Goal: Task Accomplishment & Management: Use online tool/utility

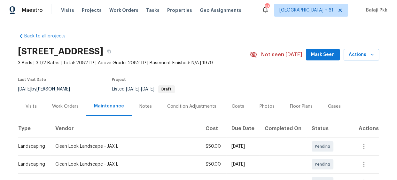
scroll to position [87, 0]
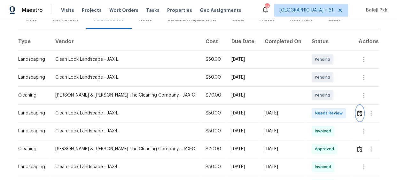
click at [358, 113] on img "button" at bounding box center [359, 113] width 5 height 6
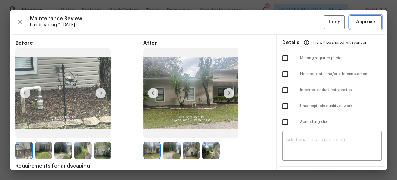
click at [368, 24] on span "Approve" at bounding box center [365, 22] width 19 height 8
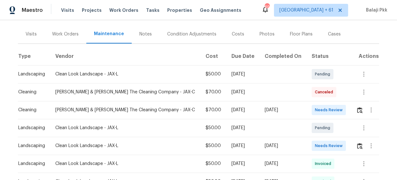
scroll to position [87, 0]
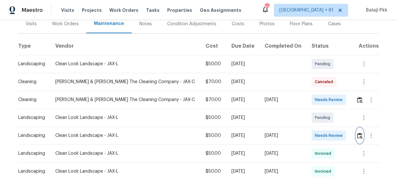
click at [356, 135] on button "button" at bounding box center [359, 135] width 7 height 15
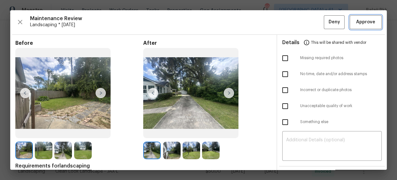
click at [360, 20] on span "Approve" at bounding box center [365, 22] width 19 height 8
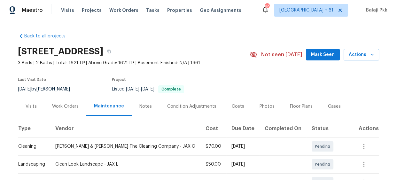
scroll to position [116, 0]
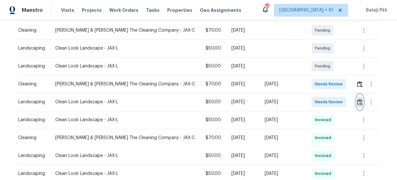
click at [357, 101] on img "button" at bounding box center [359, 102] width 5 height 6
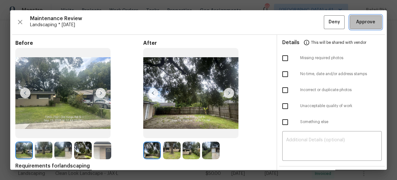
click at [356, 19] on span "Approve" at bounding box center [365, 22] width 19 height 8
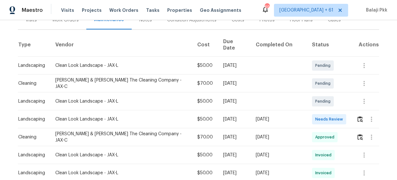
scroll to position [87, 0]
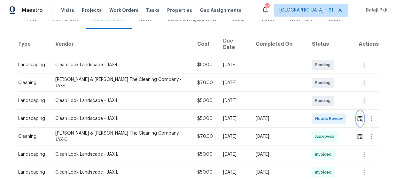
click at [357, 116] on img "button" at bounding box center [359, 118] width 5 height 6
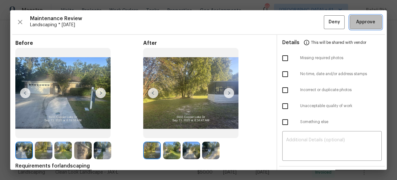
click at [356, 22] on span "Approve" at bounding box center [365, 22] width 19 height 8
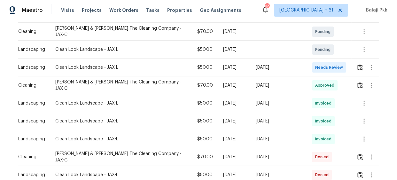
scroll to position [145, 0]
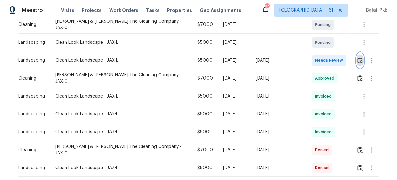
click at [357, 57] on img "button" at bounding box center [359, 60] width 5 height 6
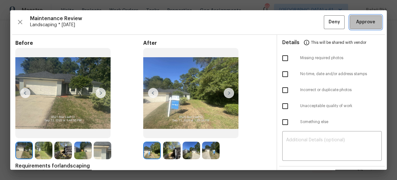
click at [362, 24] on span "Approve" at bounding box center [365, 22] width 19 height 8
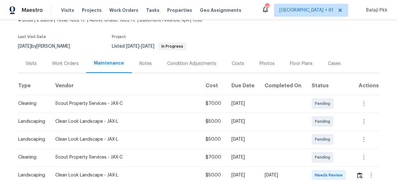
scroll to position [116, 0]
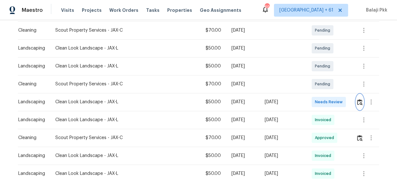
click at [356, 106] on button "button" at bounding box center [359, 101] width 7 height 15
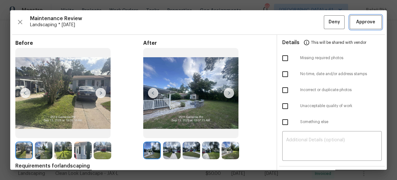
click at [370, 19] on span "Approve" at bounding box center [365, 22] width 22 height 8
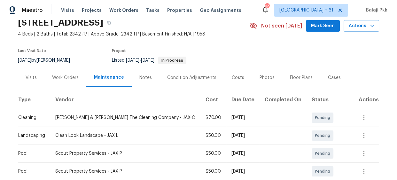
scroll to position [87, 0]
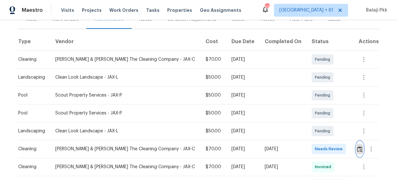
click at [357, 149] on img "button" at bounding box center [359, 149] width 5 height 6
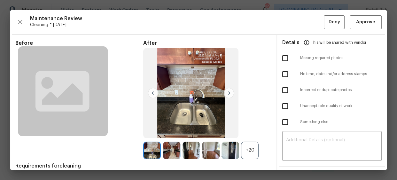
click at [244, 151] on div "+20" at bounding box center [250, 150] width 18 height 18
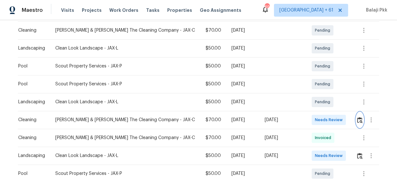
scroll to position [145, 0]
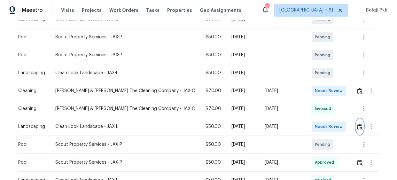
click at [357, 125] on img "button" at bounding box center [359, 127] width 5 height 6
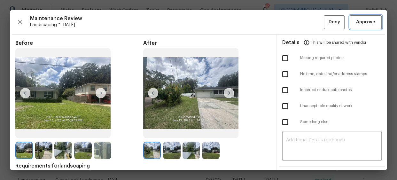
click at [362, 24] on span "Approve" at bounding box center [365, 22] width 19 height 8
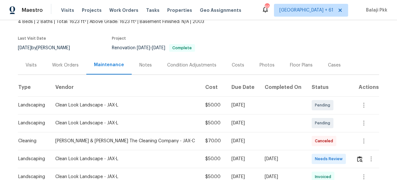
scroll to position [87, 0]
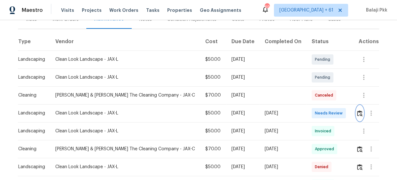
click at [357, 111] on img "button" at bounding box center [359, 113] width 5 height 6
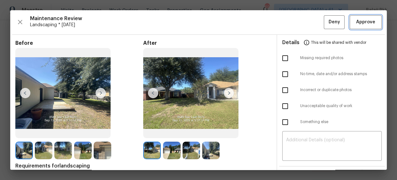
click at [360, 26] on button "Approve" at bounding box center [365, 22] width 32 height 14
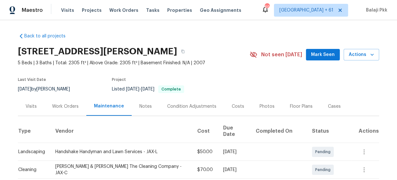
scroll to position [87, 0]
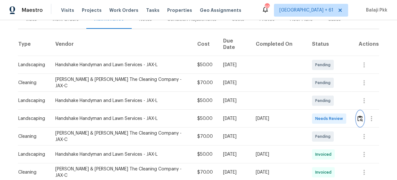
click at [357, 115] on img "button" at bounding box center [359, 118] width 5 height 6
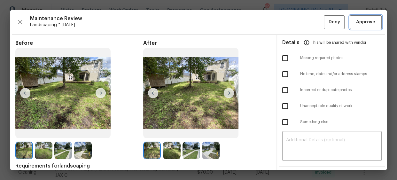
click at [361, 22] on span "Approve" at bounding box center [365, 22] width 19 height 8
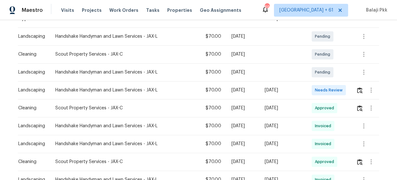
scroll to position [116, 0]
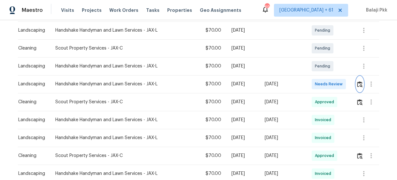
click at [357, 83] on img "button" at bounding box center [359, 84] width 5 height 6
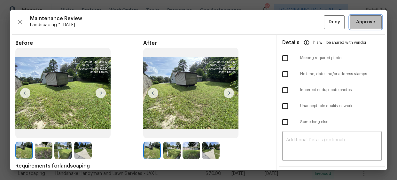
click at [366, 23] on span "Approve" at bounding box center [365, 22] width 19 height 8
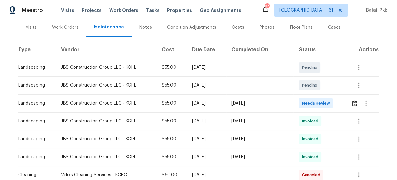
scroll to position [87, 0]
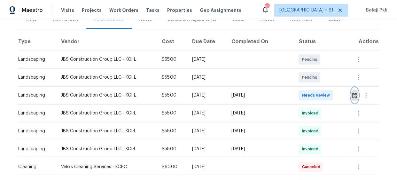
click at [351, 90] on button "button" at bounding box center [354, 94] width 7 height 15
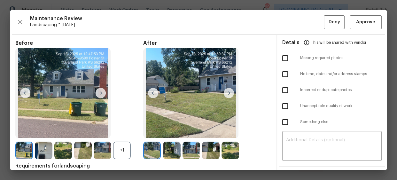
click at [125, 149] on div "+1" at bounding box center [122, 150] width 18 height 18
click at [356, 21] on span "Approve" at bounding box center [365, 22] width 19 height 8
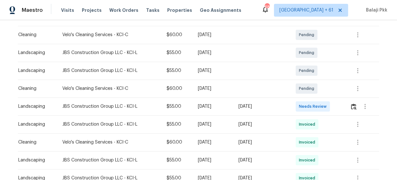
scroll to position [116, 0]
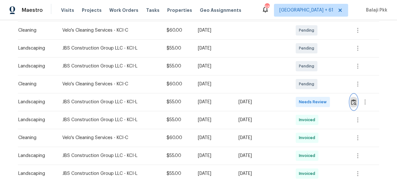
click at [354, 103] on img "button" at bounding box center [353, 102] width 5 height 6
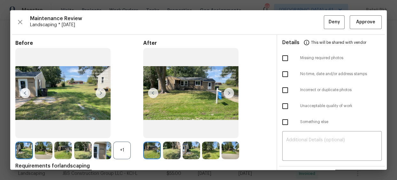
click at [124, 144] on div "+1" at bounding box center [122, 150] width 18 height 18
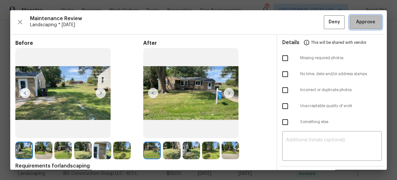
click at [364, 26] on span "Approve" at bounding box center [365, 22] width 19 height 8
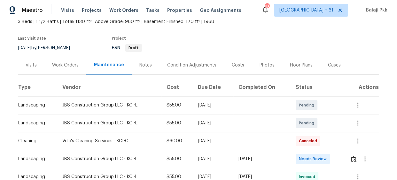
scroll to position [116, 0]
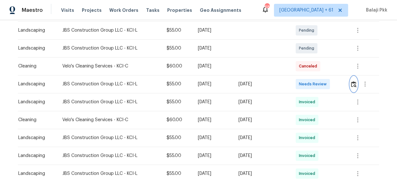
click at [351, 86] on img "button" at bounding box center [353, 84] width 5 height 6
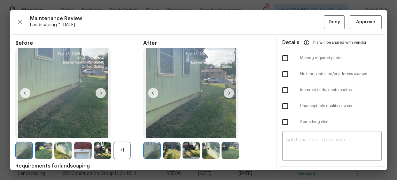
click at [130, 143] on div "+1" at bounding box center [122, 150] width 18 height 18
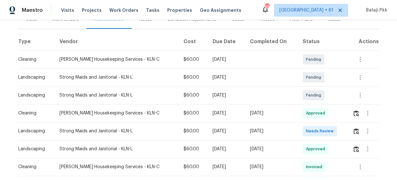
scroll to position [116, 0]
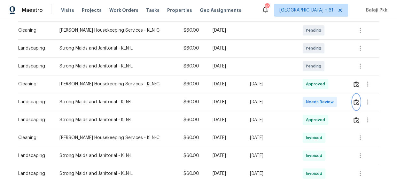
click at [353, 104] on img "button" at bounding box center [355, 102] width 5 height 6
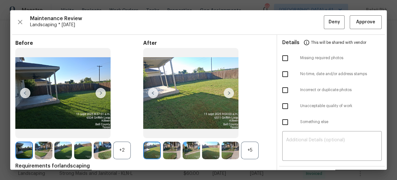
click at [249, 155] on div "+5" at bounding box center [250, 150] width 18 height 18
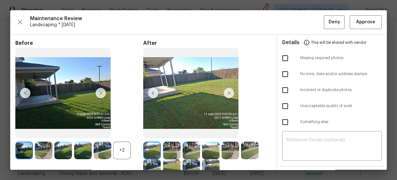
click at [130, 152] on div "+2" at bounding box center [122, 150] width 18 height 18
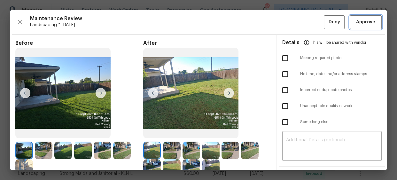
click at [361, 23] on span "Approve" at bounding box center [365, 22] width 19 height 8
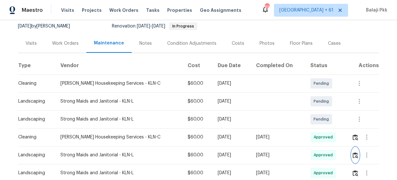
scroll to position [0, 0]
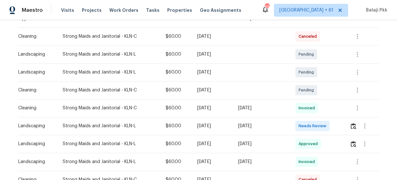
scroll to position [116, 0]
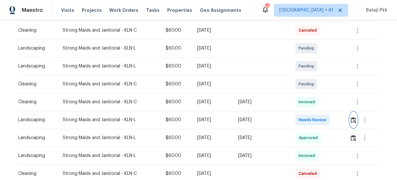
click at [351, 121] on img "button" at bounding box center [352, 120] width 5 height 6
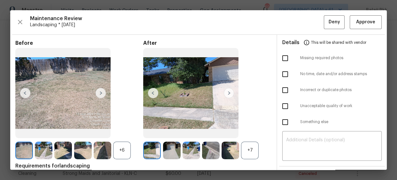
click at [252, 148] on div "+7" at bounding box center [250, 150] width 18 height 18
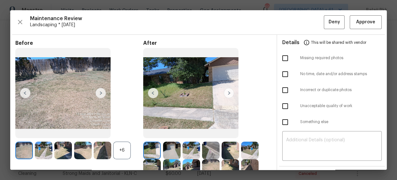
click at [127, 144] on div "+6" at bounding box center [122, 150] width 18 height 18
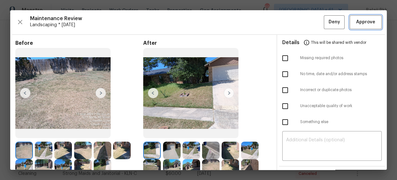
click at [361, 22] on span "Approve" at bounding box center [365, 22] width 19 height 8
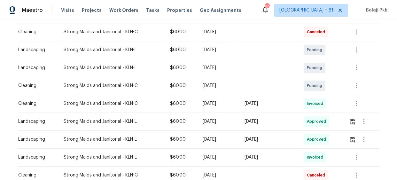
scroll to position [116, 0]
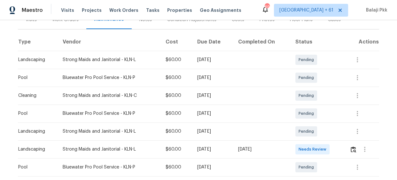
scroll to position [87, 0]
click at [353, 150] on img "button" at bounding box center [352, 149] width 5 height 6
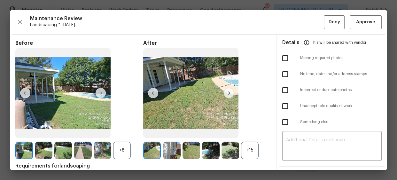
click at [227, 93] on img at bounding box center [228, 93] width 10 height 10
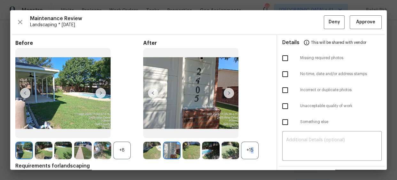
click at [248, 151] on div "+15" at bounding box center [250, 150] width 18 height 18
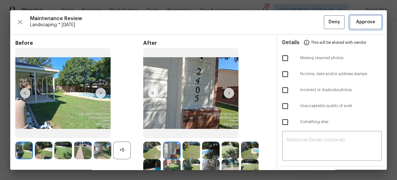
click at [356, 24] on span "Approve" at bounding box center [365, 22] width 19 height 8
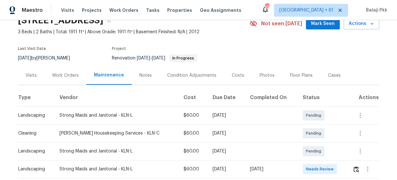
scroll to position [29, 0]
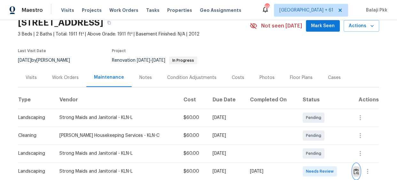
click at [355, 170] on img "button" at bounding box center [355, 171] width 5 height 6
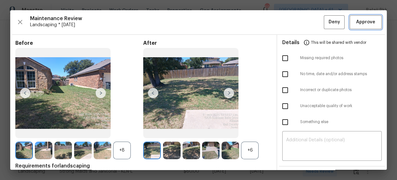
click at [356, 20] on span "Approve" at bounding box center [365, 22] width 19 height 8
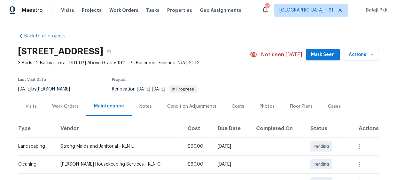
scroll to position [0, 0]
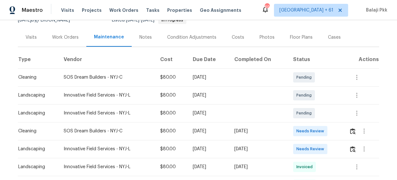
scroll to position [87, 0]
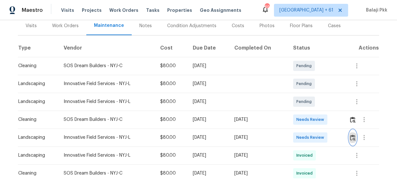
click at [350, 130] on button "button" at bounding box center [352, 137] width 7 height 15
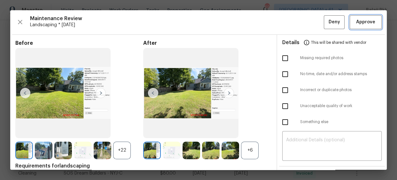
click at [368, 22] on span "Approve" at bounding box center [365, 22] width 19 height 8
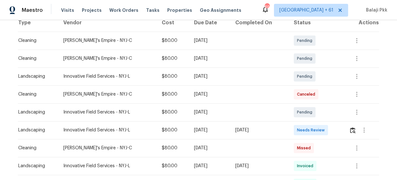
scroll to position [116, 0]
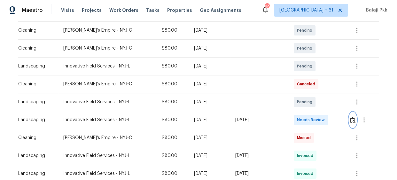
click at [353, 118] on img "button" at bounding box center [352, 120] width 5 height 6
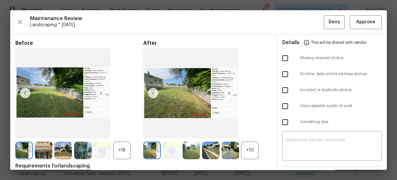
click at [247, 148] on div "+10" at bounding box center [250, 150] width 18 height 18
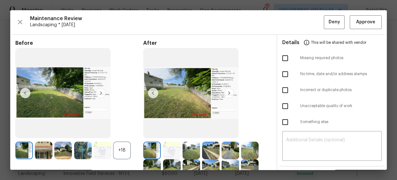
drag, startPoint x: 124, startPoint y: 152, endPoint x: 124, endPoint y: 104, distance: 48.2
click at [124, 152] on div "+18" at bounding box center [122, 150] width 18 height 18
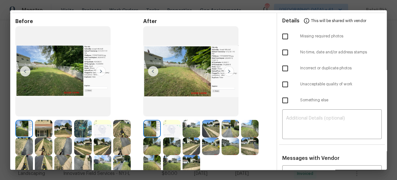
scroll to position [0, 0]
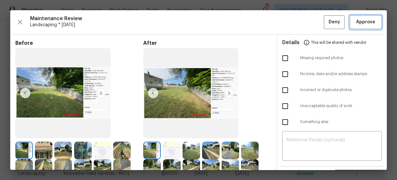
click at [356, 22] on span "Approve" at bounding box center [365, 22] width 19 height 8
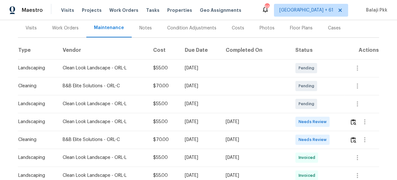
scroll to position [88, 0]
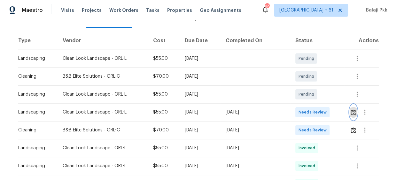
click at [350, 113] on img "button" at bounding box center [352, 112] width 5 height 6
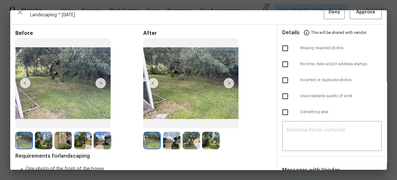
scroll to position [0, 0]
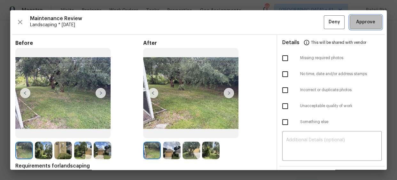
click at [356, 24] on span "Approve" at bounding box center [365, 22] width 19 height 8
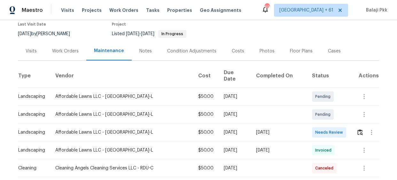
scroll to position [87, 0]
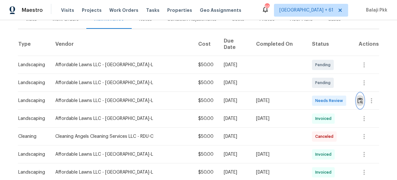
click at [356, 94] on button "button" at bounding box center [359, 100] width 7 height 15
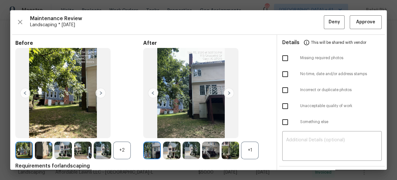
click at [248, 144] on div "+1" at bounding box center [250, 150] width 18 height 18
click at [124, 150] on div "+2" at bounding box center [122, 150] width 18 height 18
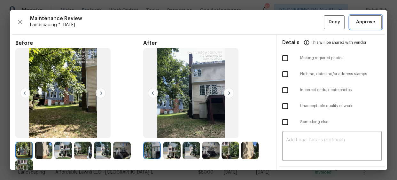
click at [356, 25] on span "Approve" at bounding box center [365, 22] width 19 height 8
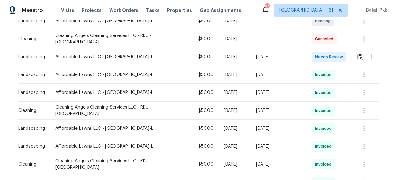
scroll to position [174, 0]
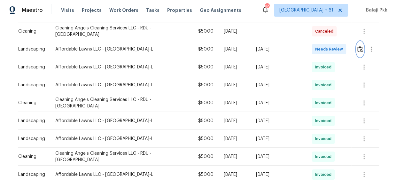
click at [357, 46] on img "button" at bounding box center [359, 49] width 5 height 6
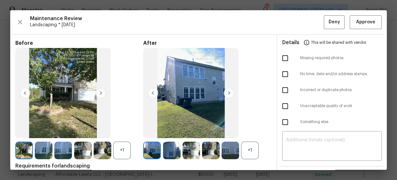
click at [244, 150] on div "+1" at bounding box center [250, 150] width 18 height 18
click at [129, 150] on div "+1" at bounding box center [122, 150] width 18 height 18
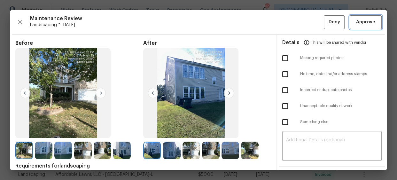
click at [363, 20] on span "Approve" at bounding box center [365, 22] width 19 height 8
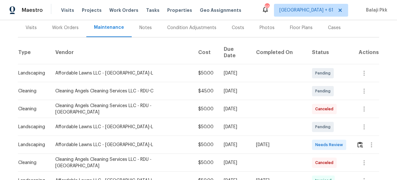
scroll to position [87, 0]
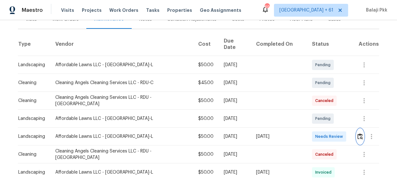
click at [357, 133] on img "button" at bounding box center [359, 136] width 5 height 6
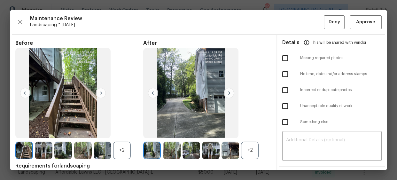
click at [242, 149] on div "+2" at bounding box center [250, 150] width 18 height 18
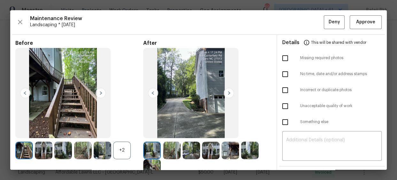
click at [126, 153] on div "+2" at bounding box center [122, 150] width 18 height 18
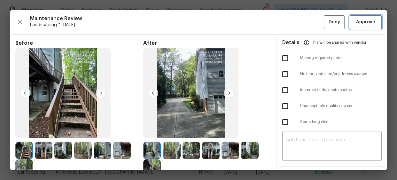
click at [364, 21] on span "Approve" at bounding box center [365, 22] width 19 height 8
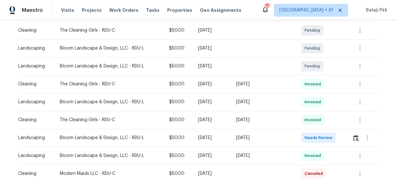
scroll to position [145, 0]
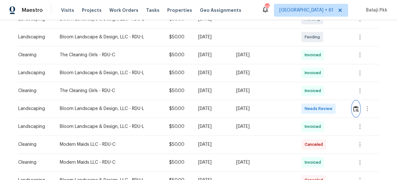
click at [354, 106] on img "button" at bounding box center [355, 109] width 5 height 6
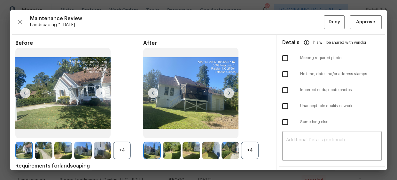
click at [253, 152] on div "+4" at bounding box center [250, 150] width 18 height 18
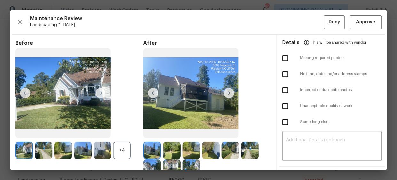
click at [125, 150] on div "+4" at bounding box center [122, 150] width 18 height 18
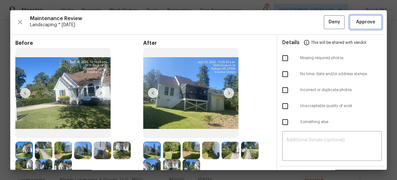
click at [365, 26] on span "Approve" at bounding box center [365, 22] width 19 height 8
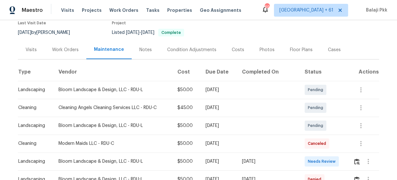
scroll to position [58, 0]
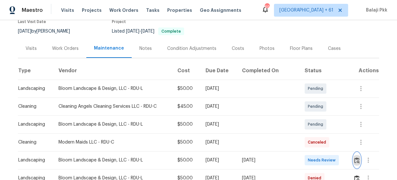
click at [356, 156] on button "button" at bounding box center [356, 159] width 7 height 15
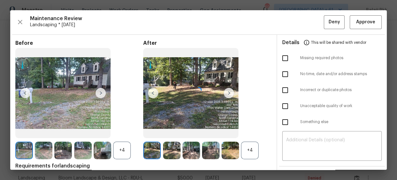
click at [356, 23] on div at bounding box center [198, 89] width 376 height 159
click at [353, 17] on button "Approve" at bounding box center [365, 22] width 32 height 14
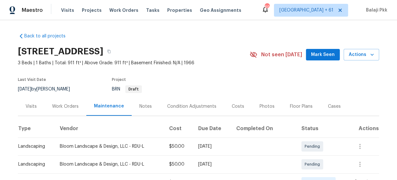
scroll to position [87, 0]
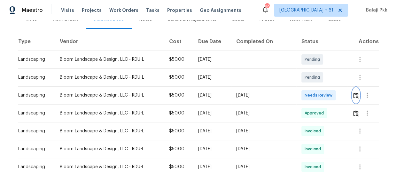
click at [352, 98] on button "button" at bounding box center [355, 94] width 7 height 15
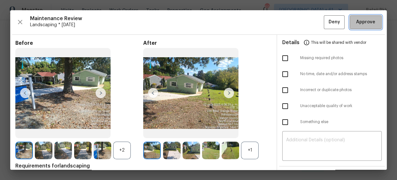
click at [366, 22] on span "Approve" at bounding box center [365, 22] width 19 height 8
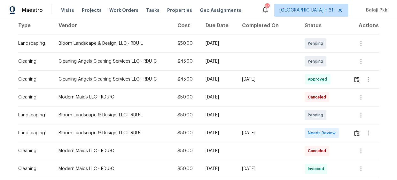
scroll to position [116, 0]
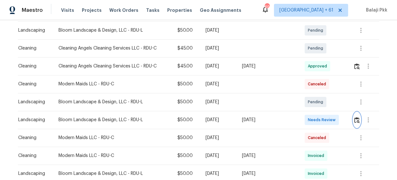
click at [354, 117] on img "button" at bounding box center [356, 120] width 5 height 6
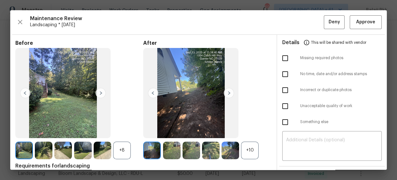
click at [250, 148] on div "+10" at bounding box center [250, 150] width 18 height 18
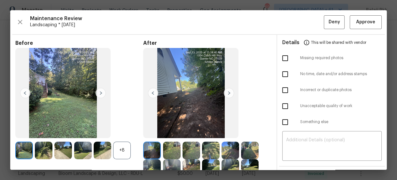
click at [114, 148] on div "+8" at bounding box center [122, 150] width 18 height 18
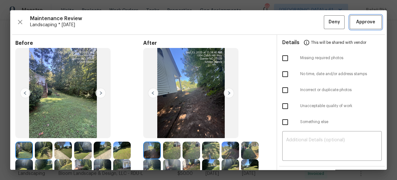
click at [349, 19] on button "Approve" at bounding box center [365, 22] width 32 height 14
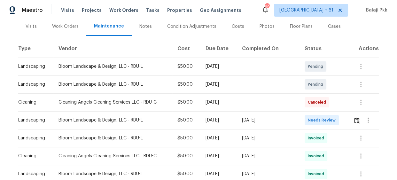
scroll to position [87, 0]
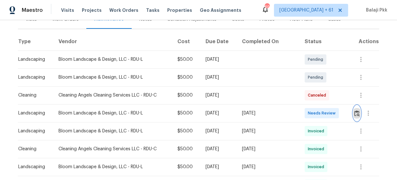
click at [354, 114] on img "button" at bounding box center [356, 113] width 5 height 6
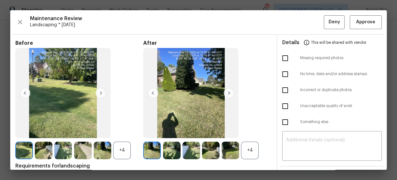
click at [246, 151] on div "+4" at bounding box center [250, 150] width 18 height 18
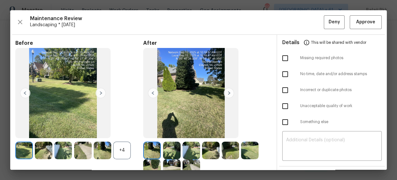
click at [121, 153] on div "+4" at bounding box center [122, 150] width 18 height 18
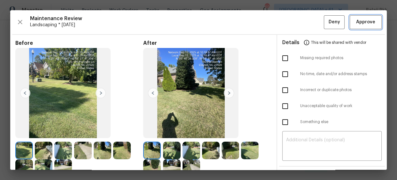
click at [361, 26] on button "Approve" at bounding box center [365, 22] width 32 height 14
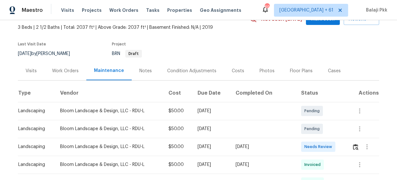
scroll to position [87, 0]
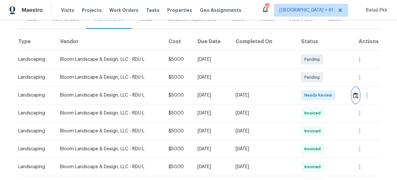
click at [354, 95] on img "button" at bounding box center [354, 95] width 5 height 6
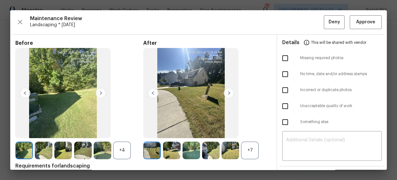
click at [253, 145] on div "+7" at bounding box center [250, 150] width 18 height 18
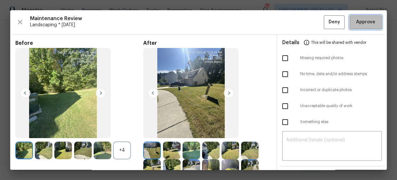
click at [356, 21] on span "Approve" at bounding box center [365, 22] width 19 height 8
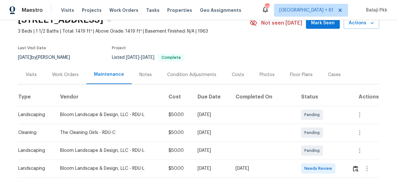
scroll to position [87, 0]
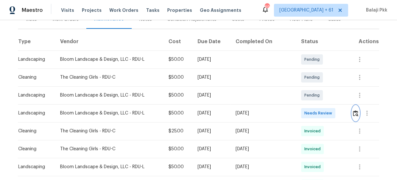
click at [352, 112] on img "button" at bounding box center [354, 113] width 5 height 6
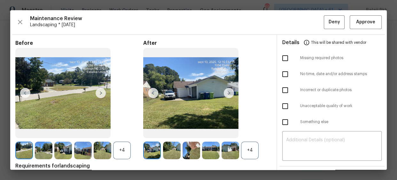
click at [246, 149] on div "+4" at bounding box center [250, 150] width 18 height 18
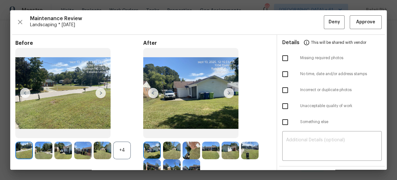
click at [118, 154] on div "+4" at bounding box center [122, 150] width 18 height 18
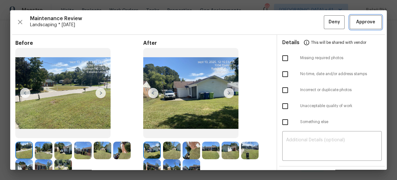
drag, startPoint x: 361, startPoint y: 26, endPoint x: 357, endPoint y: 24, distance: 5.1
click at [362, 26] on button "Approve" at bounding box center [365, 22] width 32 height 14
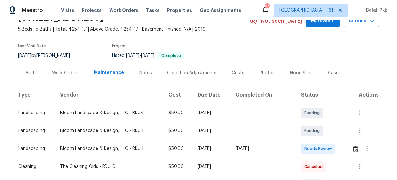
scroll to position [87, 0]
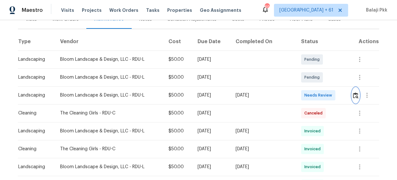
click at [352, 94] on img "button" at bounding box center [354, 95] width 5 height 6
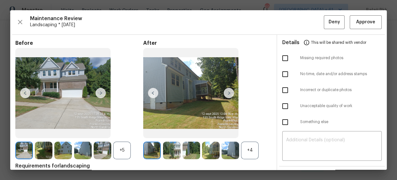
click at [248, 149] on div "+4" at bounding box center [250, 150] width 18 height 18
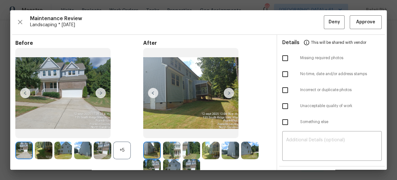
click at [125, 147] on div "+5" at bounding box center [122, 150] width 18 height 18
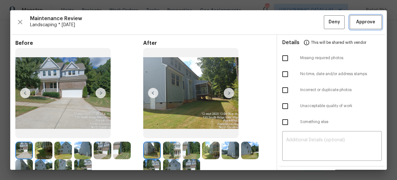
click at [362, 22] on span "Approve" at bounding box center [365, 22] width 19 height 8
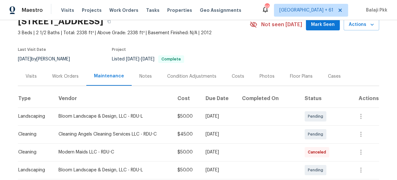
scroll to position [87, 0]
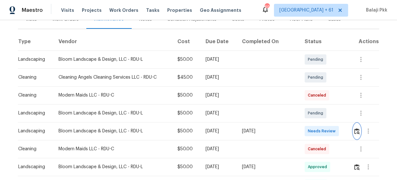
click at [354, 128] on img "button" at bounding box center [356, 131] width 5 height 6
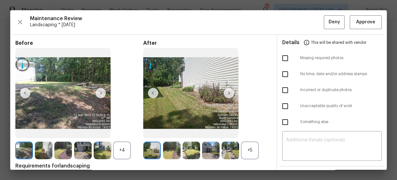
click at [250, 150] on div "+5" at bounding box center [250, 150] width 18 height 18
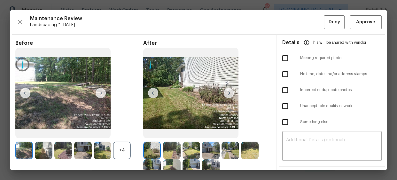
click at [125, 154] on div "+4" at bounding box center [122, 150] width 18 height 18
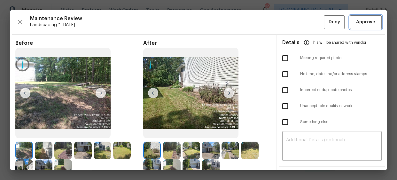
click at [358, 16] on button "Approve" at bounding box center [365, 22] width 32 height 14
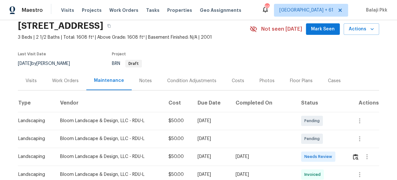
scroll to position [58, 0]
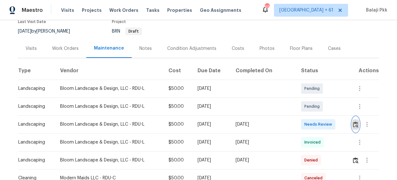
click at [353, 124] on img "button" at bounding box center [354, 124] width 5 height 6
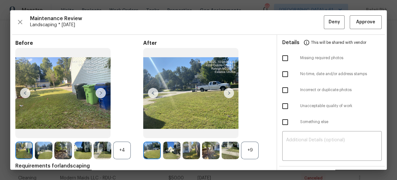
click at [252, 154] on div "+9" at bounding box center [250, 150] width 18 height 18
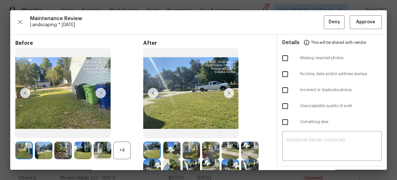
click at [120, 147] on div "+4" at bounding box center [122, 150] width 18 height 18
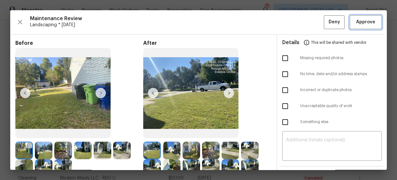
click at [356, 26] on span "Approve" at bounding box center [365, 22] width 19 height 8
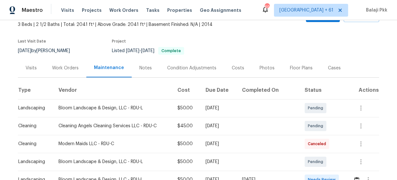
scroll to position [87, 0]
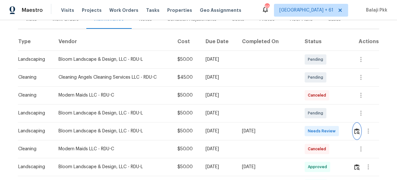
click at [354, 130] on img "button" at bounding box center [356, 131] width 5 height 6
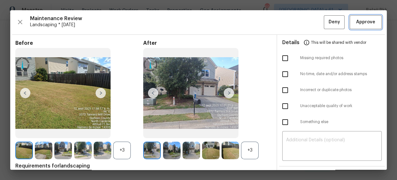
click at [356, 18] on span "Approve" at bounding box center [365, 22] width 19 height 8
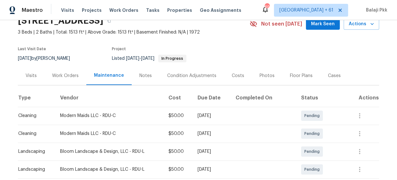
scroll to position [87, 0]
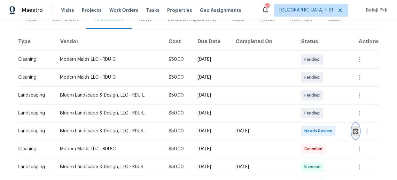
click at [354, 130] on img "button" at bounding box center [354, 131] width 5 height 6
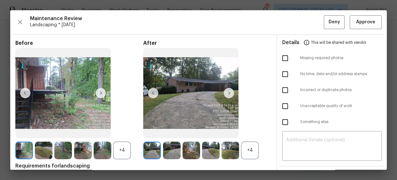
click at [250, 156] on div "+4" at bounding box center [250, 150] width 18 height 18
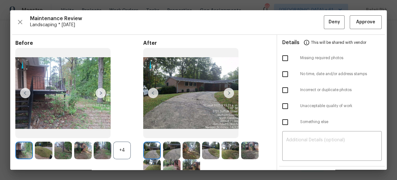
click at [129, 153] on div "+4" at bounding box center [122, 150] width 18 height 18
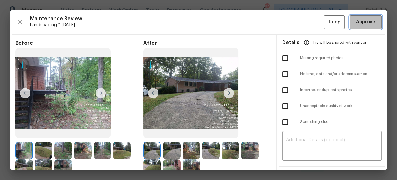
click at [357, 19] on span "Approve" at bounding box center [365, 22] width 19 height 8
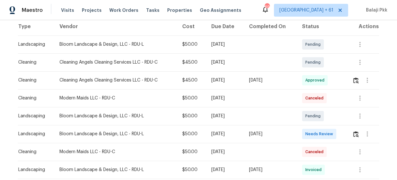
scroll to position [116, 0]
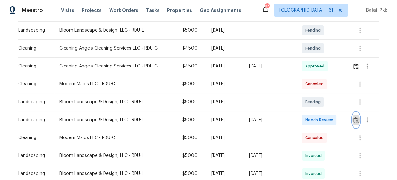
click at [353, 121] on img "button" at bounding box center [355, 120] width 5 height 6
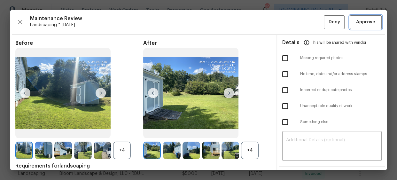
click at [359, 19] on span "Approve" at bounding box center [365, 22] width 19 height 8
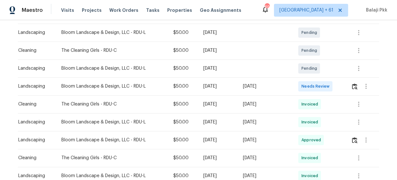
scroll to position [116, 0]
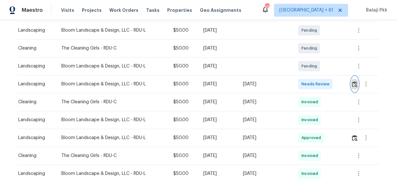
click at [351, 86] on img "button" at bounding box center [353, 84] width 5 height 6
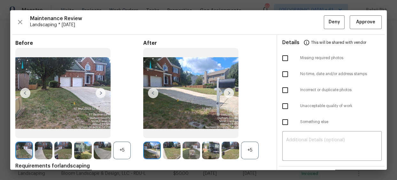
click at [246, 148] on div "+5" at bounding box center [250, 150] width 18 height 18
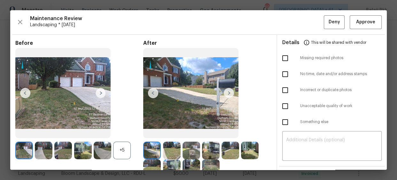
click at [126, 154] on div "+5" at bounding box center [122, 150] width 18 height 18
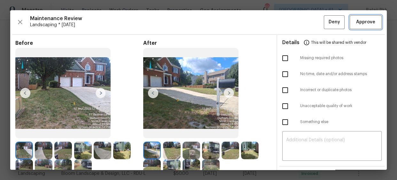
click at [359, 21] on span "Approve" at bounding box center [365, 22] width 19 height 8
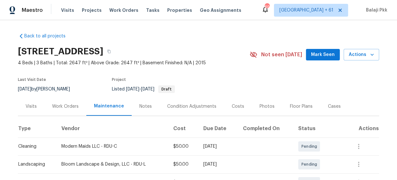
scroll to position [87, 0]
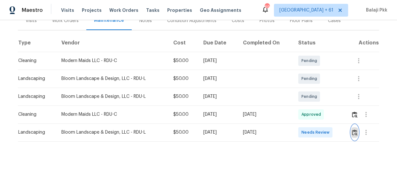
click at [351, 133] on img "button" at bounding box center [353, 132] width 5 height 6
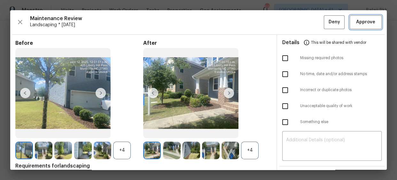
click at [357, 21] on span "Approve" at bounding box center [365, 22] width 19 height 8
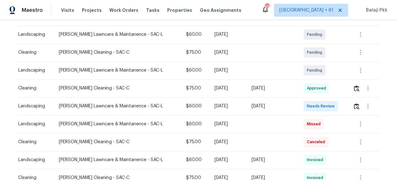
scroll to position [116, 0]
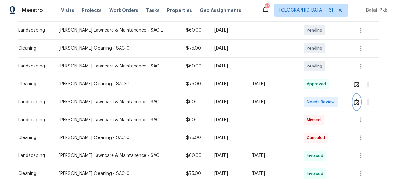
click at [353, 101] on img "button" at bounding box center [355, 102] width 5 height 6
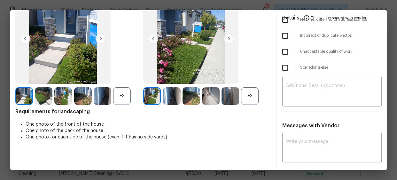
scroll to position [0, 0]
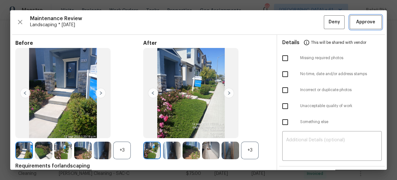
click at [356, 18] on span "Approve" at bounding box center [365, 22] width 19 height 8
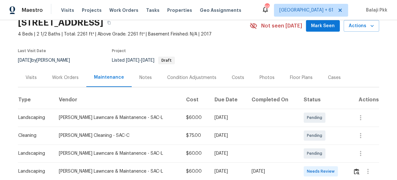
scroll to position [116, 0]
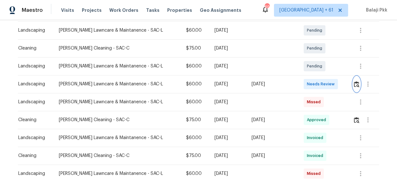
click at [352, 82] on button "button" at bounding box center [355, 83] width 7 height 15
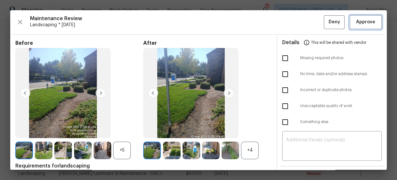
click at [360, 19] on span "Approve" at bounding box center [365, 22] width 19 height 8
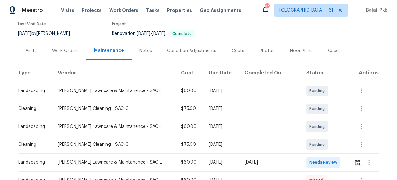
scroll to position [145, 0]
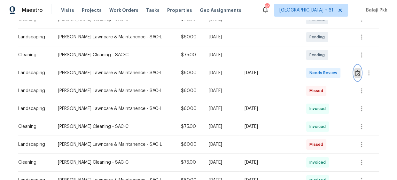
click at [354, 75] on img "button" at bounding box center [356, 73] width 5 height 6
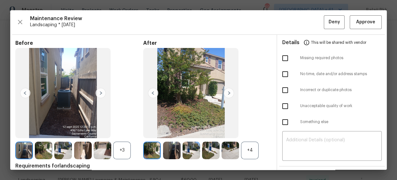
click at [257, 149] on div "+4" at bounding box center [207, 150] width 128 height 18
click at [247, 152] on div "+4" at bounding box center [250, 150] width 18 height 18
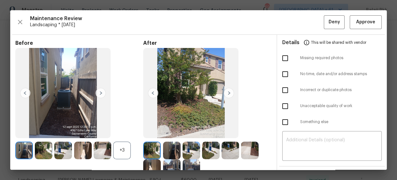
click at [125, 151] on div "+3" at bounding box center [122, 150] width 18 height 18
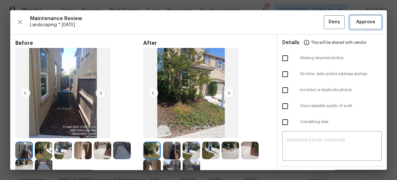
click at [360, 22] on span "Approve" at bounding box center [365, 22] width 19 height 8
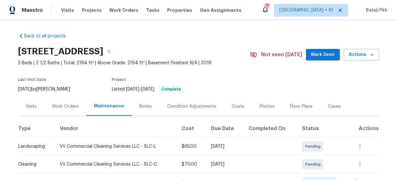
scroll to position [145, 0]
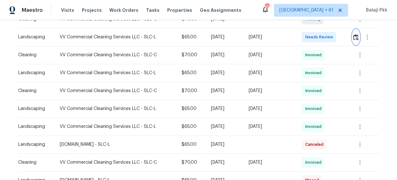
click at [353, 34] on img "button" at bounding box center [355, 37] width 5 height 6
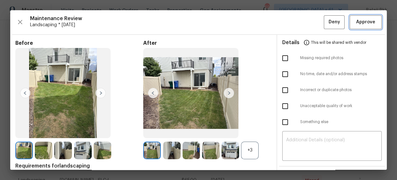
click at [356, 23] on span "Approve" at bounding box center [365, 22] width 19 height 8
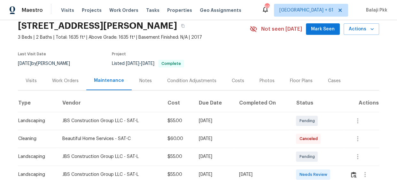
scroll to position [87, 0]
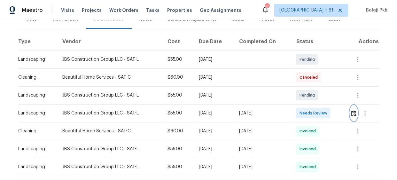
click at [350, 108] on button "button" at bounding box center [353, 112] width 7 height 15
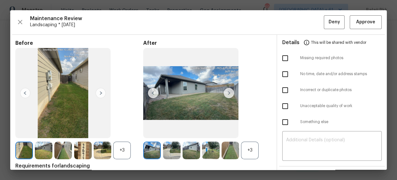
click at [247, 151] on div "+3" at bounding box center [250, 150] width 18 height 18
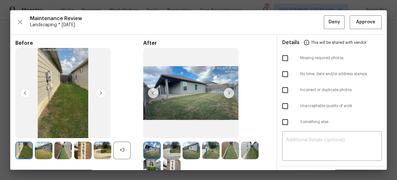
click at [121, 143] on div "+3" at bounding box center [122, 150] width 18 height 18
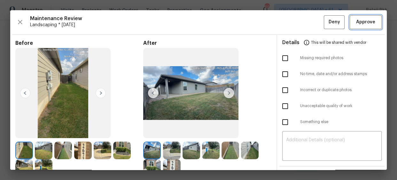
click at [354, 25] on span "Approve" at bounding box center [365, 22] width 22 height 8
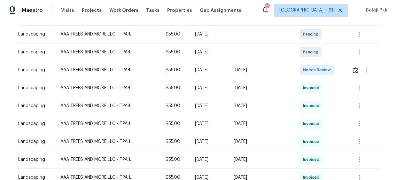
scroll to position [116, 0]
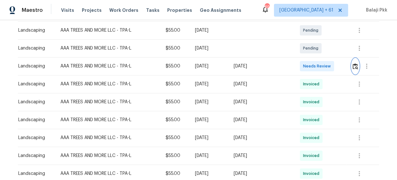
click at [352, 66] on img "button" at bounding box center [354, 66] width 5 height 6
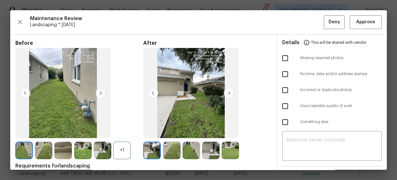
click at [117, 153] on div "+1" at bounding box center [122, 150] width 18 height 18
click at [360, 20] on span "Approve" at bounding box center [365, 22] width 19 height 8
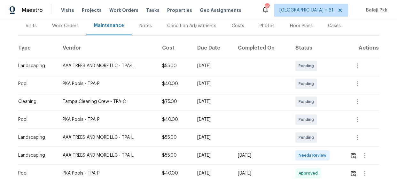
scroll to position [87, 0]
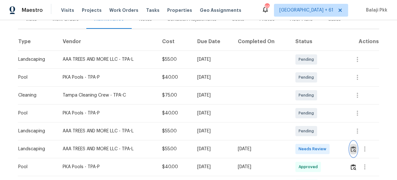
click at [354, 150] on img "button" at bounding box center [352, 149] width 5 height 6
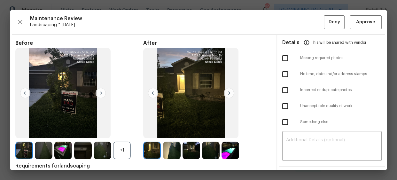
click at [127, 150] on div "+1" at bounding box center [122, 150] width 18 height 18
click at [359, 20] on span "Approve" at bounding box center [365, 22] width 19 height 8
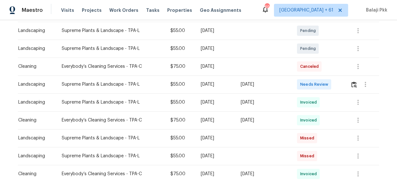
scroll to position [116, 0]
click at [352, 84] on img "button" at bounding box center [353, 84] width 5 height 6
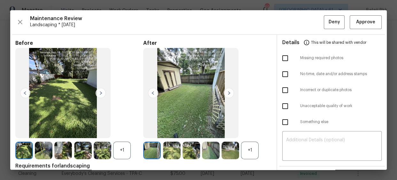
click at [244, 145] on div "+1" at bounding box center [250, 150] width 18 height 18
click at [119, 143] on div "+1" at bounding box center [122, 150] width 18 height 18
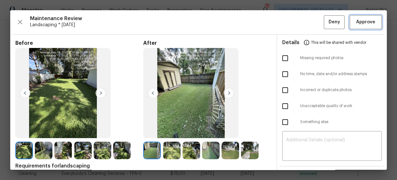
click at [356, 25] on span "Approve" at bounding box center [365, 22] width 19 height 8
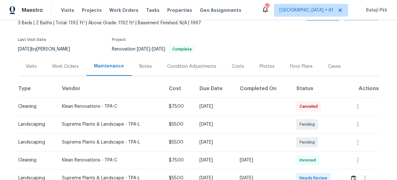
scroll to position [87, 0]
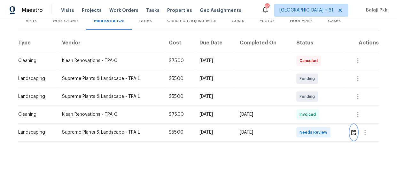
click at [352, 129] on img "button" at bounding box center [353, 132] width 5 height 6
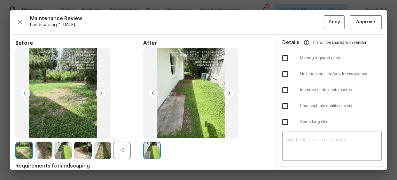
click at [122, 152] on div "+3" at bounding box center [122, 150] width 18 height 18
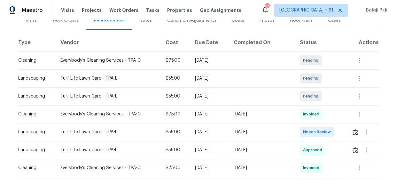
scroll to position [87, 0]
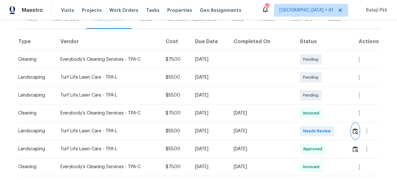
click at [353, 131] on img "button" at bounding box center [354, 131] width 5 height 6
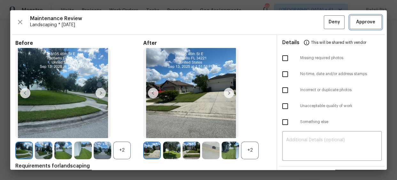
click at [368, 16] on button "Approve" at bounding box center [365, 22] width 32 height 14
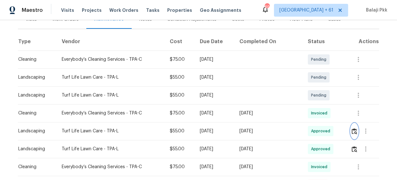
scroll to position [0, 0]
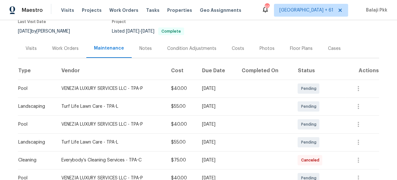
scroll to position [116, 0]
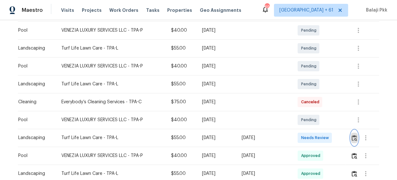
click at [353, 137] on img "button" at bounding box center [353, 138] width 5 height 6
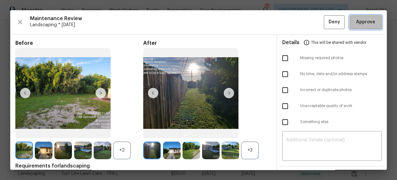
click at [358, 22] on span "Approve" at bounding box center [365, 22] width 19 height 8
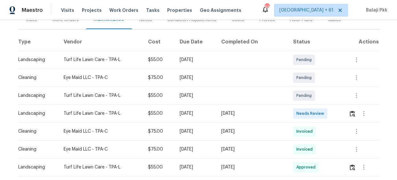
scroll to position [87, 0]
click at [351, 113] on img "button" at bounding box center [351, 113] width 5 height 6
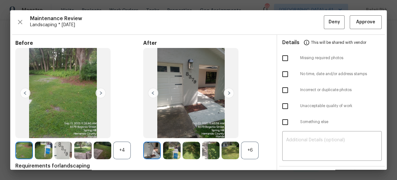
click at [250, 148] on div "+6" at bounding box center [250, 150] width 18 height 18
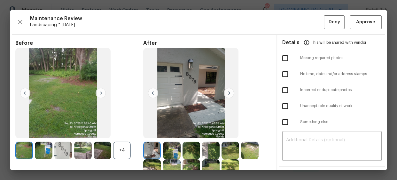
click at [127, 144] on div "+4" at bounding box center [122, 150] width 18 height 18
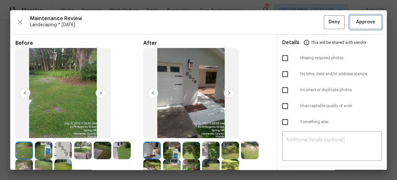
drag, startPoint x: 363, startPoint y: 25, endPoint x: 352, endPoint y: 23, distance: 10.5
click at [362, 25] on span "Approve" at bounding box center [365, 22] width 19 height 8
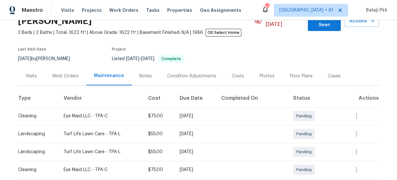
scroll to position [87, 0]
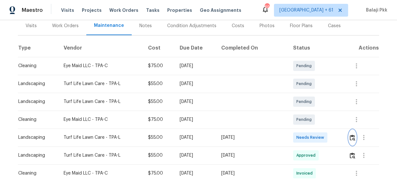
click at [349, 134] on img "button" at bounding box center [351, 137] width 5 height 6
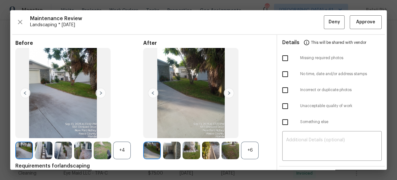
click at [251, 153] on div "+6" at bounding box center [250, 150] width 18 height 18
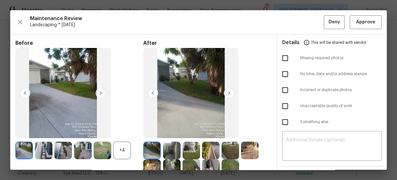
click at [128, 154] on div "+4" at bounding box center [122, 150] width 18 height 18
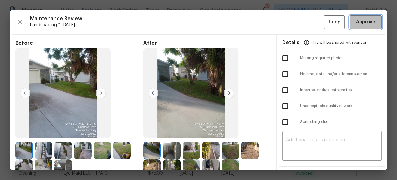
click at [349, 22] on button "Approve" at bounding box center [365, 22] width 32 height 14
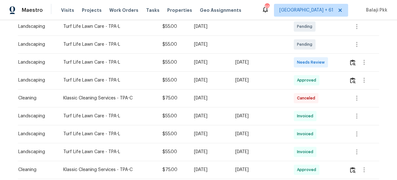
scroll to position [116, 0]
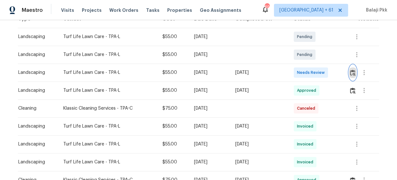
click at [353, 70] on img "button" at bounding box center [352, 73] width 5 height 6
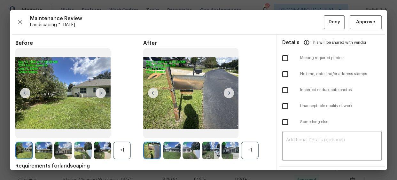
click at [246, 148] on div "+1" at bounding box center [250, 150] width 18 height 18
click at [127, 147] on div "+1" at bounding box center [122, 150] width 18 height 18
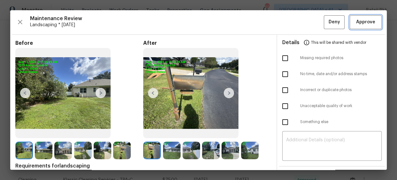
click at [356, 24] on span "Approve" at bounding box center [365, 22] width 19 height 8
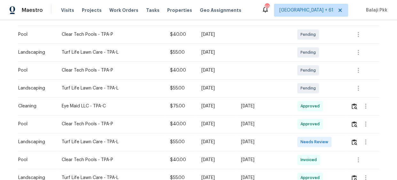
scroll to position [116, 0]
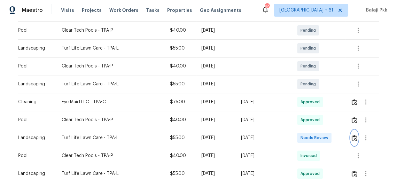
click at [354, 139] on img "button" at bounding box center [353, 138] width 5 height 6
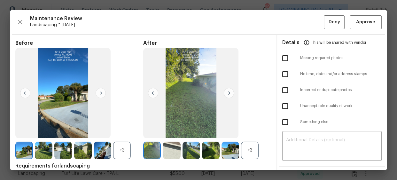
click at [249, 149] on div "+3" at bounding box center [250, 150] width 18 height 18
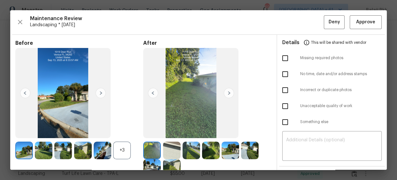
click at [119, 149] on div "+3" at bounding box center [122, 150] width 18 height 18
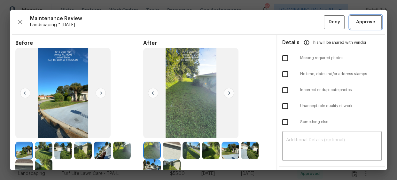
click at [354, 25] on span "Approve" at bounding box center [365, 22] width 22 height 8
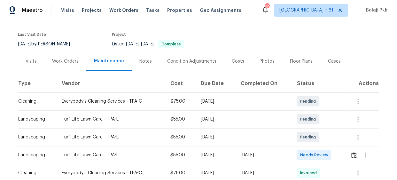
scroll to position [87, 0]
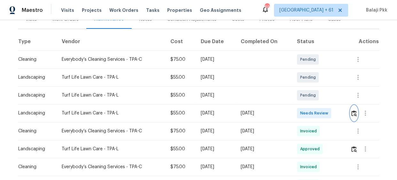
click at [354, 113] on img "button" at bounding box center [353, 113] width 5 height 6
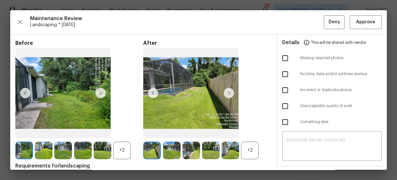
click at [246, 152] on div "+2" at bounding box center [250, 150] width 18 height 18
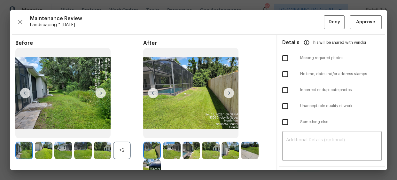
click at [126, 152] on div "+2" at bounding box center [122, 150] width 18 height 18
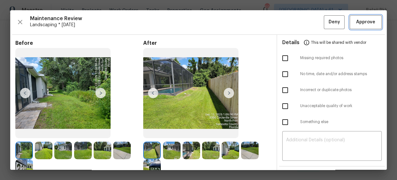
click at [364, 24] on span "Approve" at bounding box center [365, 22] width 19 height 8
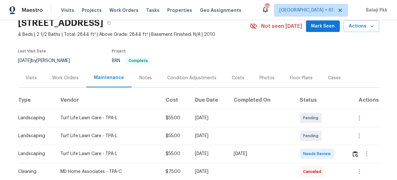
scroll to position [87, 0]
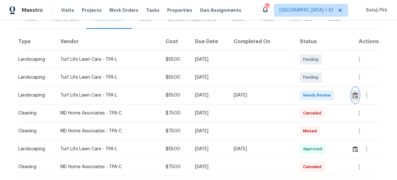
click at [354, 93] on img "button" at bounding box center [354, 95] width 5 height 6
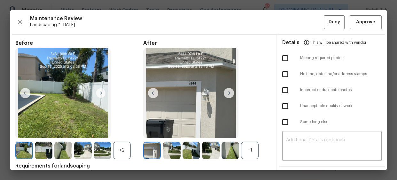
click at [249, 146] on div "+1" at bounding box center [250, 150] width 18 height 18
click at [115, 149] on div "+2" at bounding box center [122, 150] width 18 height 18
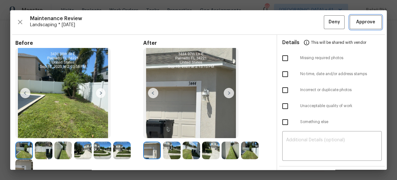
click at [362, 23] on span "Approve" at bounding box center [365, 22] width 19 height 8
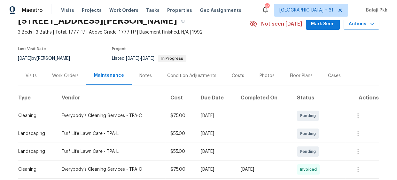
scroll to position [87, 0]
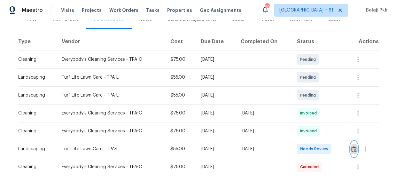
click at [355, 147] on img "button" at bounding box center [353, 149] width 5 height 6
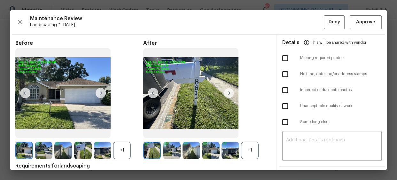
click at [249, 151] on div "+1" at bounding box center [250, 150] width 18 height 18
click at [128, 155] on div "+1" at bounding box center [122, 150] width 18 height 18
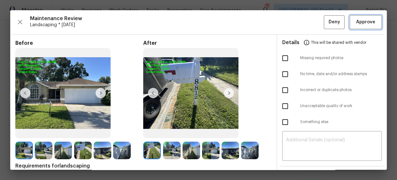
click at [356, 26] on button "Approve" at bounding box center [365, 22] width 32 height 14
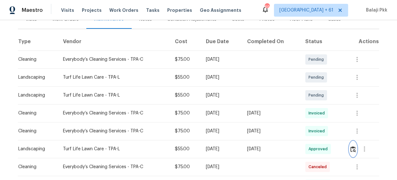
click at [352, 151] on img "button" at bounding box center [352, 149] width 5 height 6
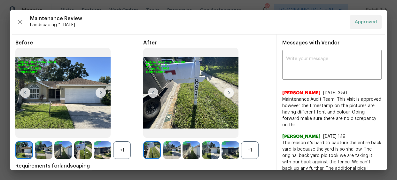
click at [252, 153] on div "+1" at bounding box center [250, 150] width 18 height 18
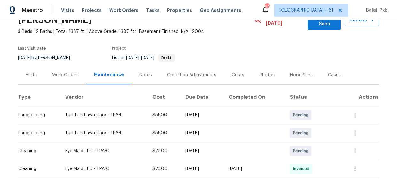
scroll to position [87, 0]
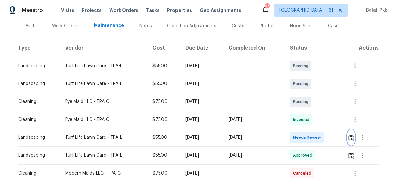
click at [353, 134] on button "button" at bounding box center [350, 137] width 7 height 15
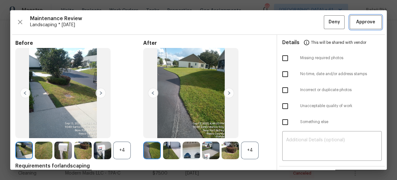
click at [366, 16] on button "Approve" at bounding box center [365, 22] width 32 height 14
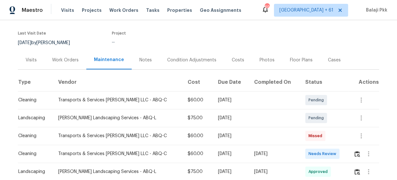
scroll to position [116, 0]
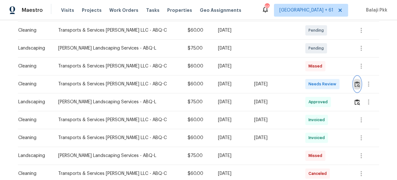
click at [354, 87] on button "button" at bounding box center [356, 83] width 7 height 15
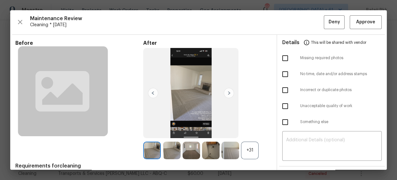
click at [246, 146] on div "+31" at bounding box center [250, 150] width 18 height 18
